Goal: Information Seeking & Learning: Learn about a topic

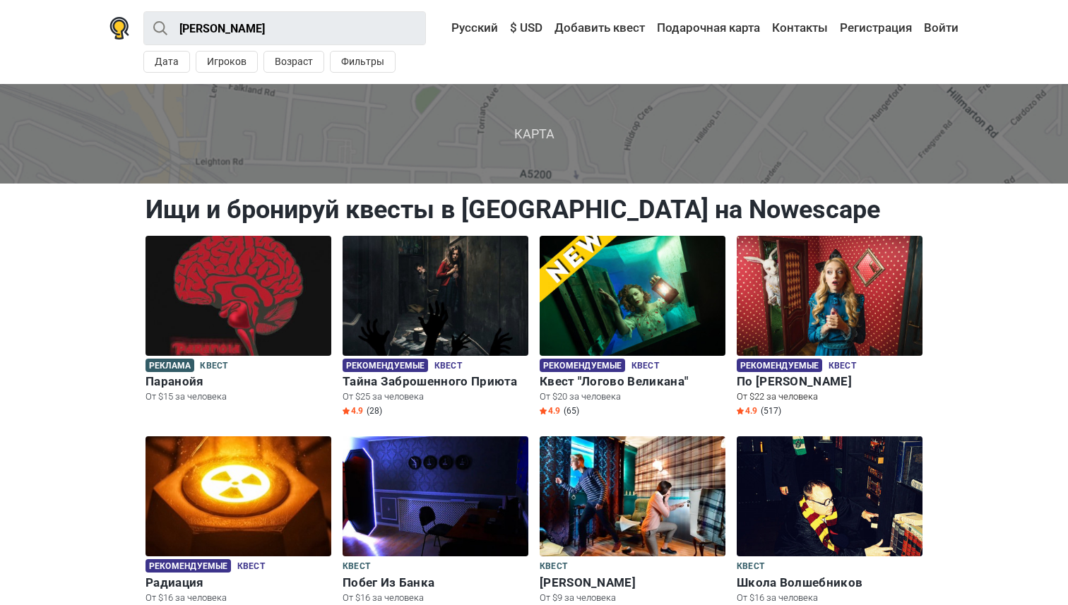
click at [816, 294] on img at bounding box center [830, 296] width 186 height 120
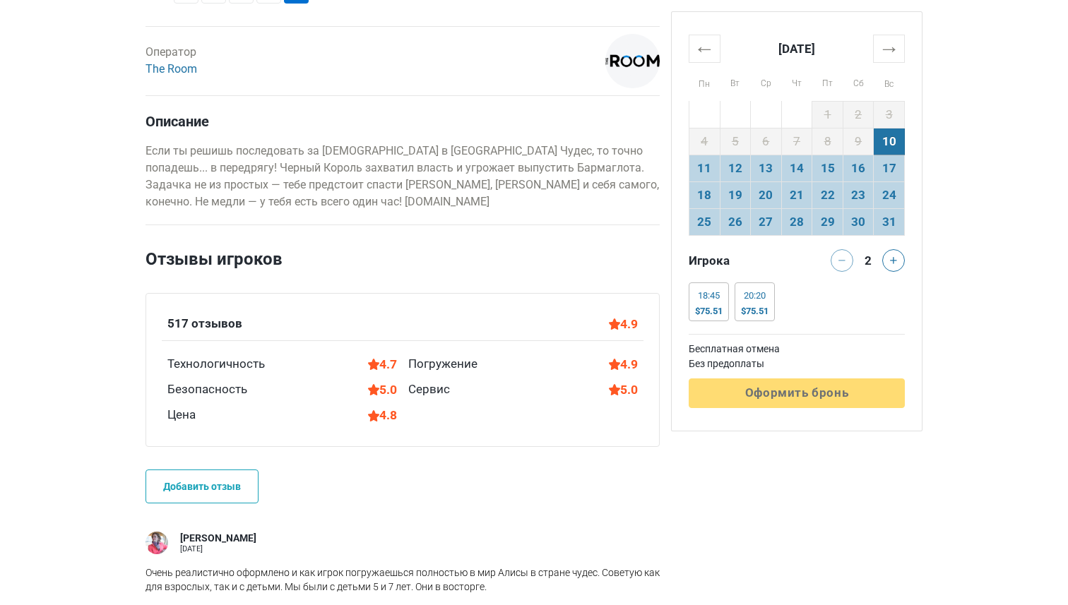
scroll to position [743, 0]
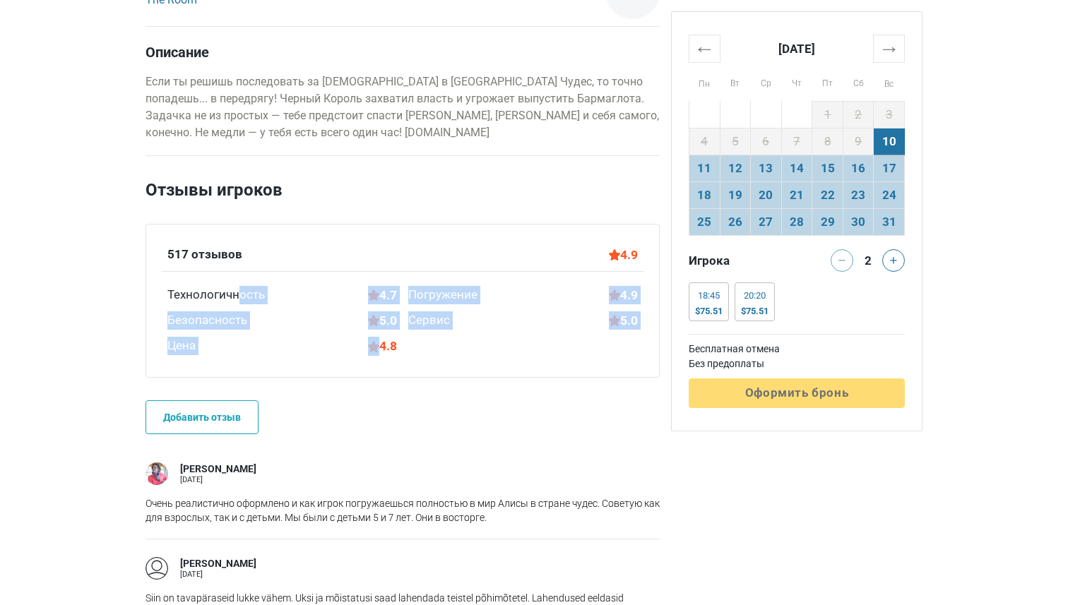
drag, startPoint x: 155, startPoint y: 286, endPoint x: 369, endPoint y: 342, distance: 220.6
click at [369, 342] on div "517 отзывов 4.9 Технологичность 4.7 Погружение 4.9 Безопасность 5.0 Сервис 5.0 …" at bounding box center [402, 301] width 514 height 154
copy div "Технологичность 4.7 Погружение 4.9 Безопасность 5.0 Сервис 5.0 Цена"
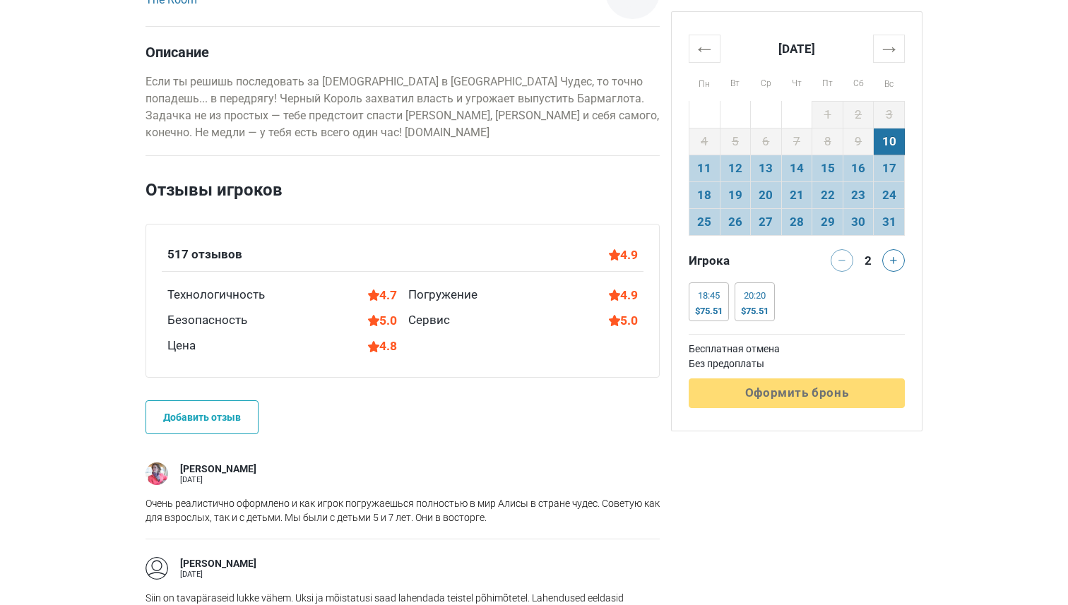
click at [484, 204] on h2 "Отзывы игроков" at bounding box center [402, 200] width 514 height 47
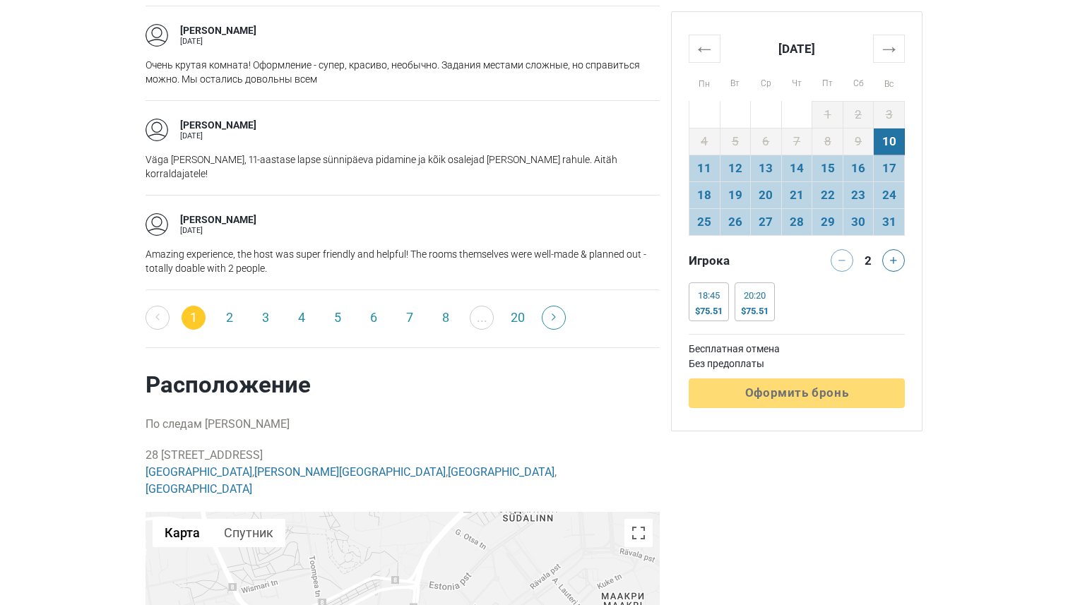
scroll to position [2361, 0]
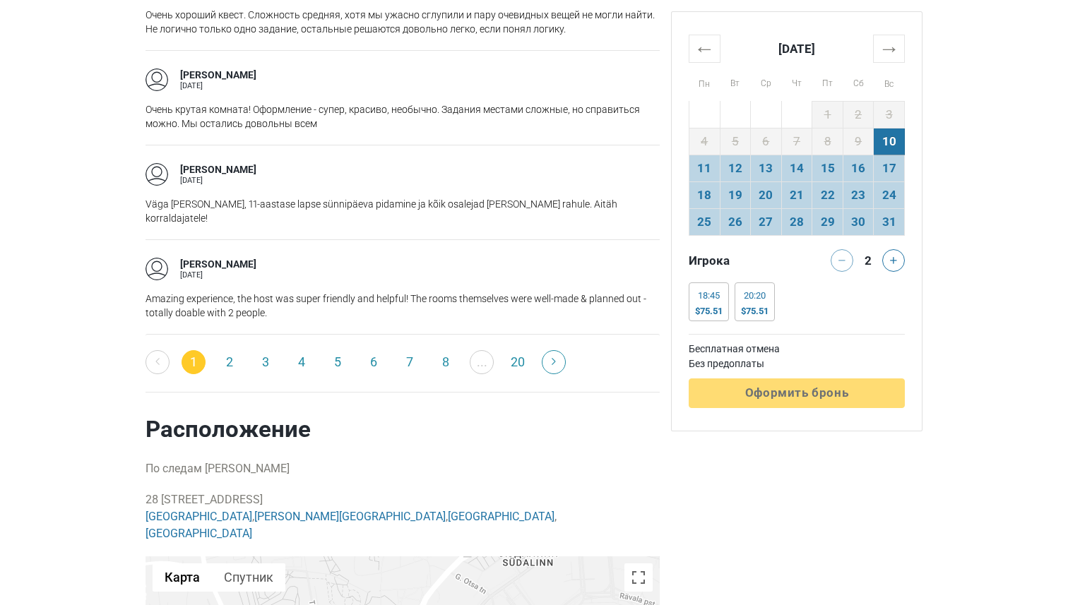
scroll to position [2166, 0]
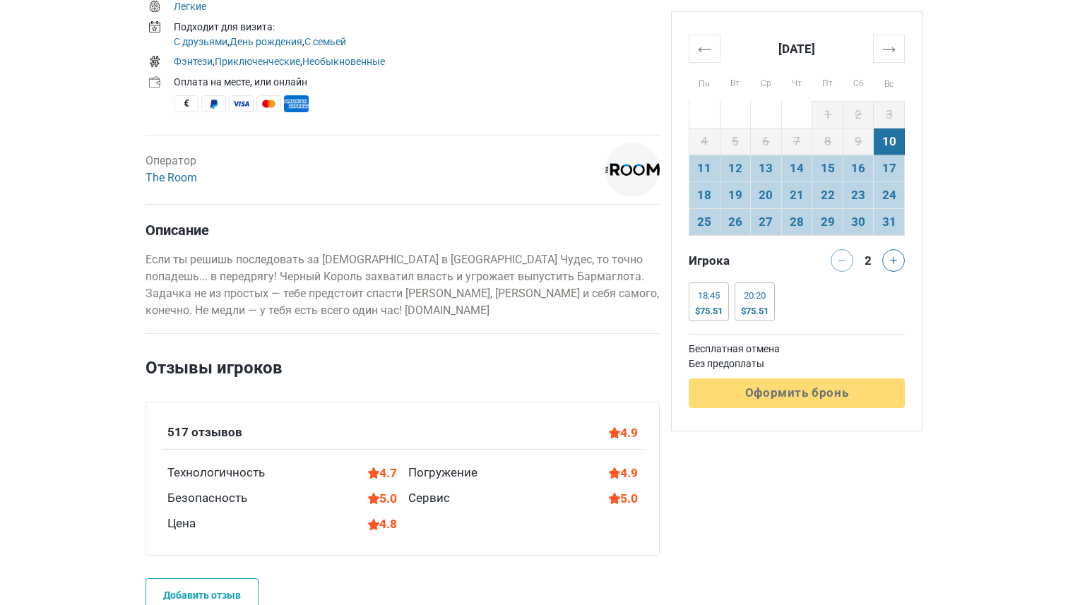
scroll to position [750, 0]
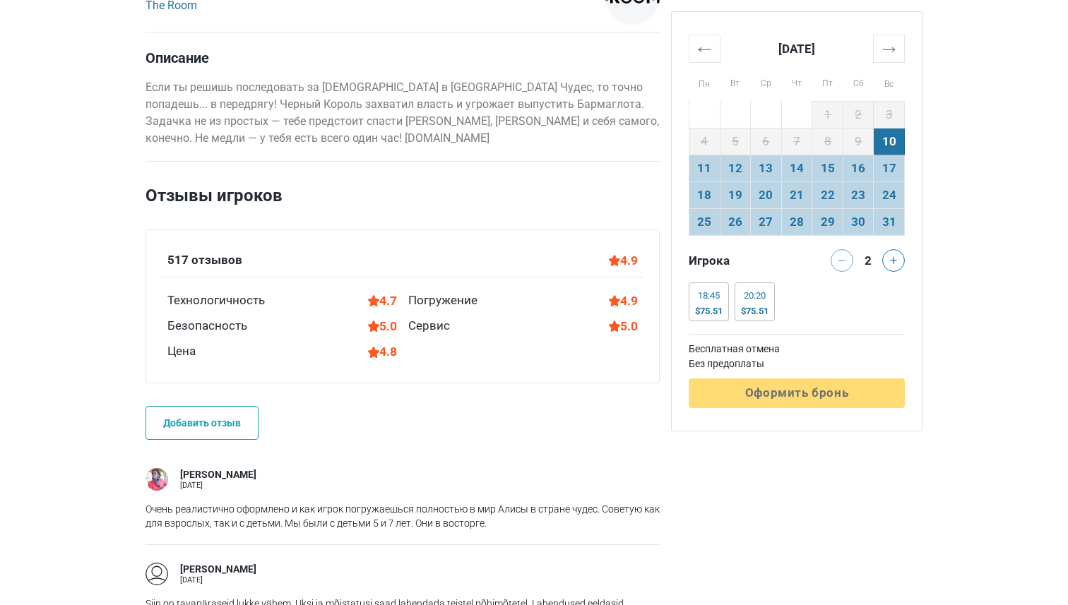
scroll to position [761, 0]
